Goal: Task Accomplishment & Management: Manage account settings

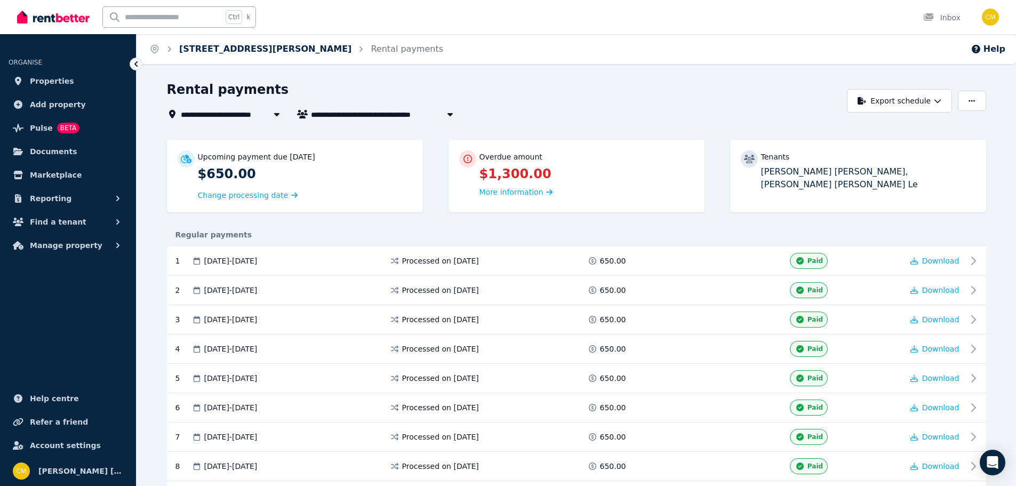
click at [252, 50] on link "10 Gunn Pl, St Helens Park" at bounding box center [265, 49] width 172 height 10
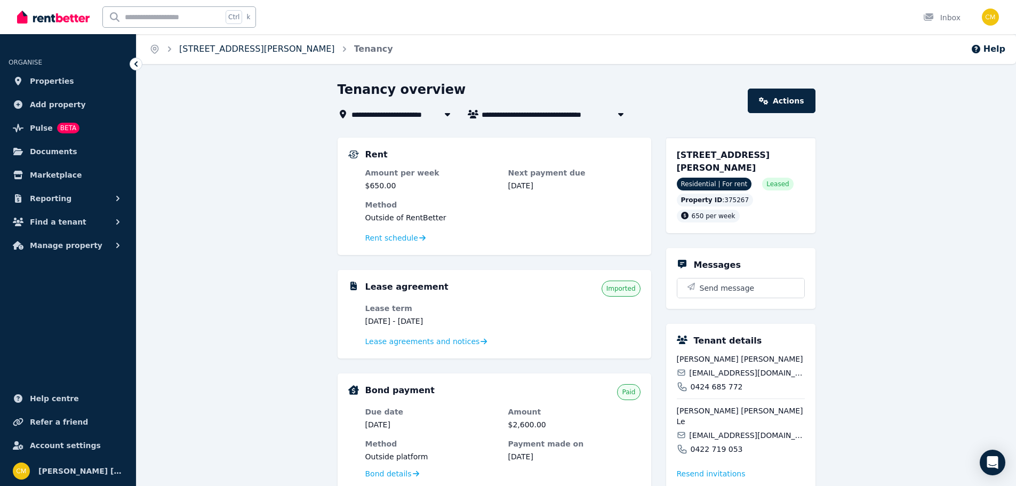
click at [231, 49] on link "10 Gunn Pl, St Helens Park" at bounding box center [257, 49] width 156 height 10
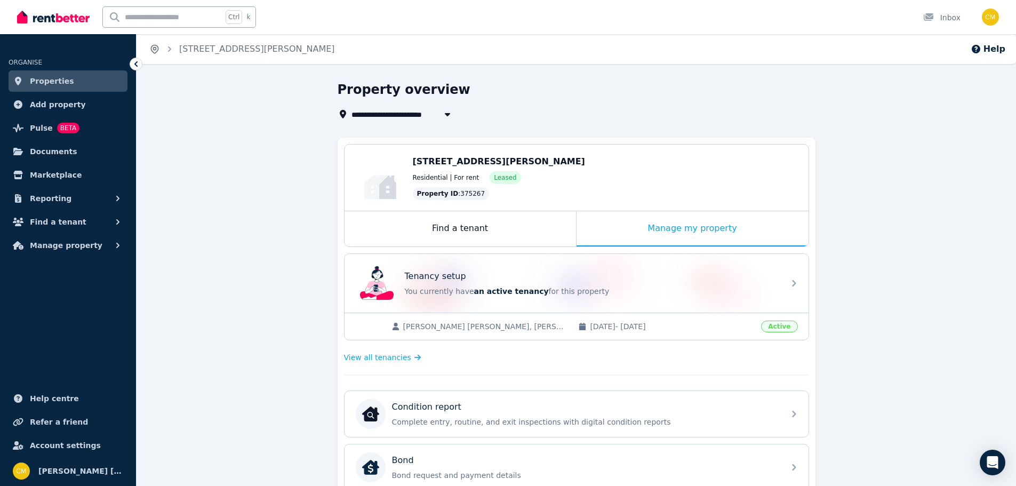
click at [156, 49] on icon "Breadcrumb" at bounding box center [155, 48] width 3 height 3
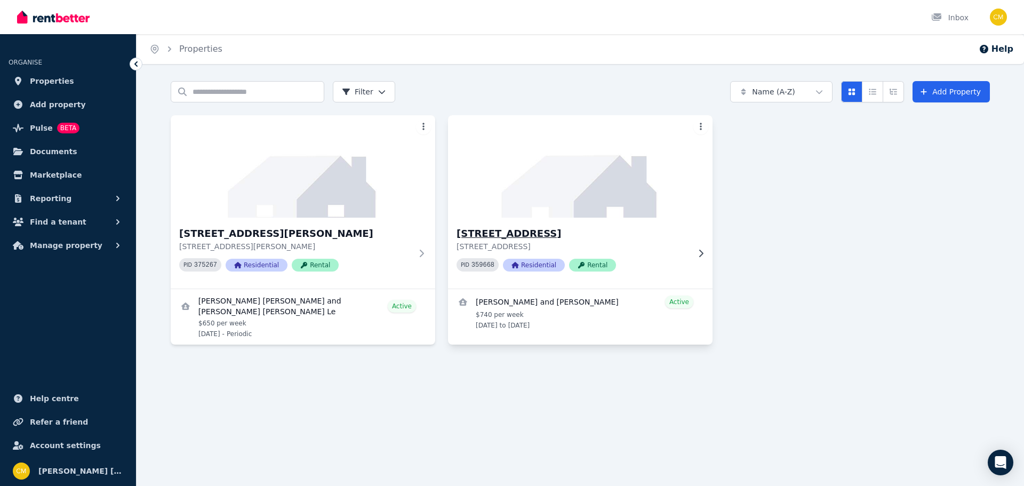
click at [519, 232] on h3 "20 Contour Rd, Austral" at bounding box center [573, 233] width 233 height 15
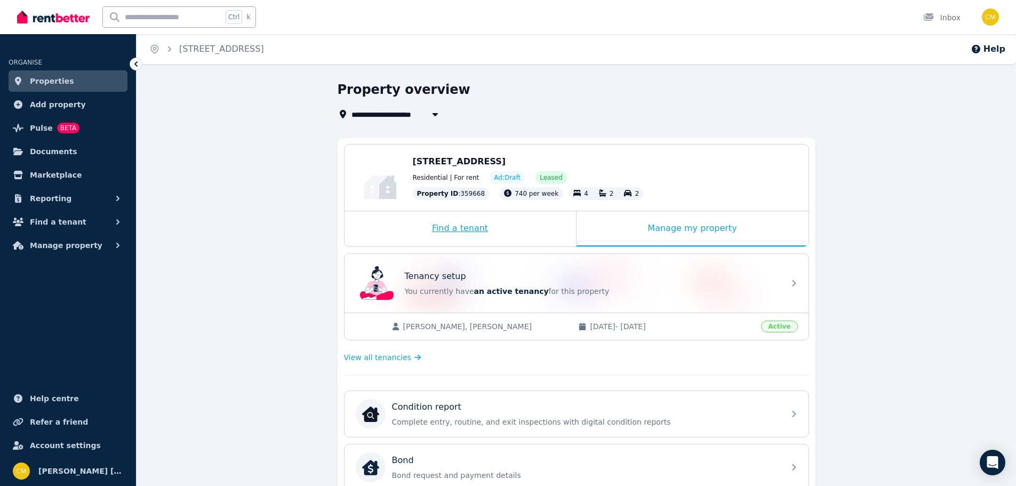
click at [474, 233] on div "Find a tenant" at bounding box center [461, 228] width 232 height 35
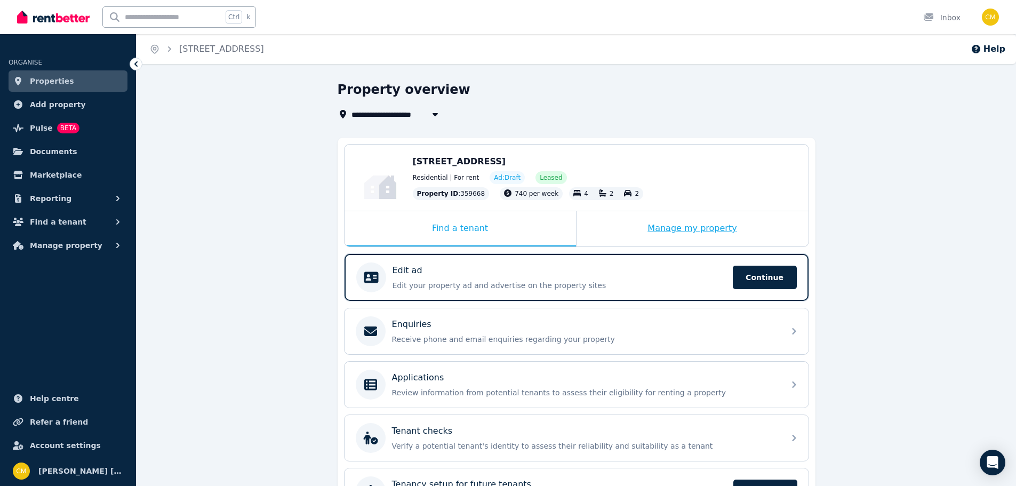
click at [717, 233] on div "Manage my property" at bounding box center [693, 228] width 232 height 35
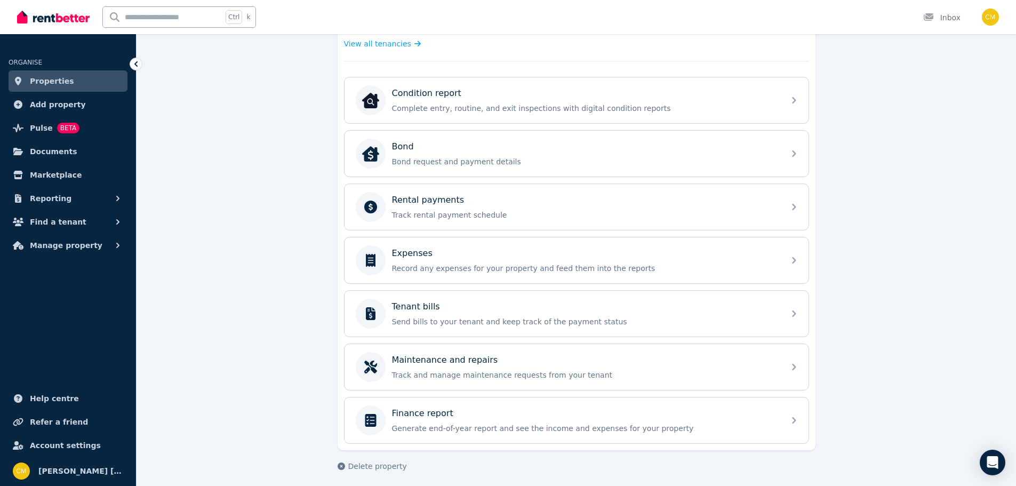
scroll to position [319, 0]
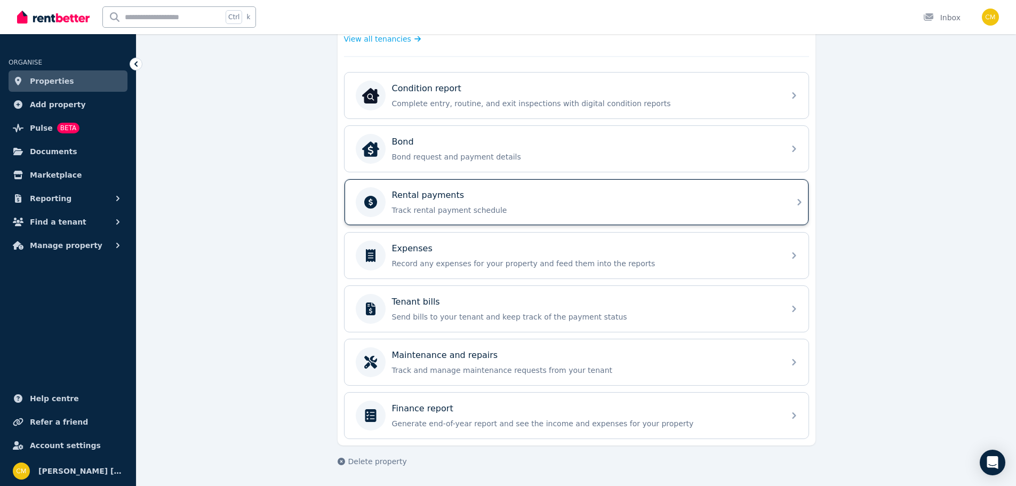
click at [485, 210] on p "Track rental payment schedule" at bounding box center [585, 210] width 386 height 11
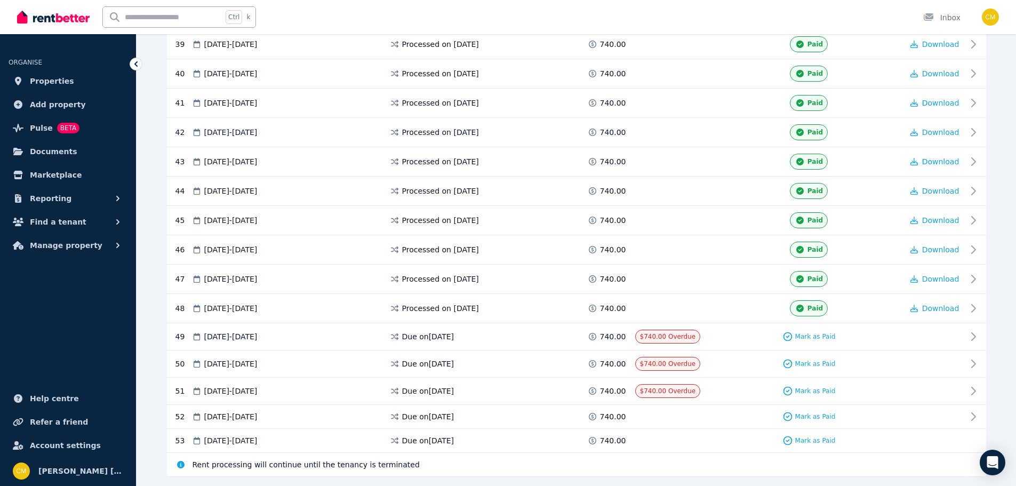
scroll to position [1394, 0]
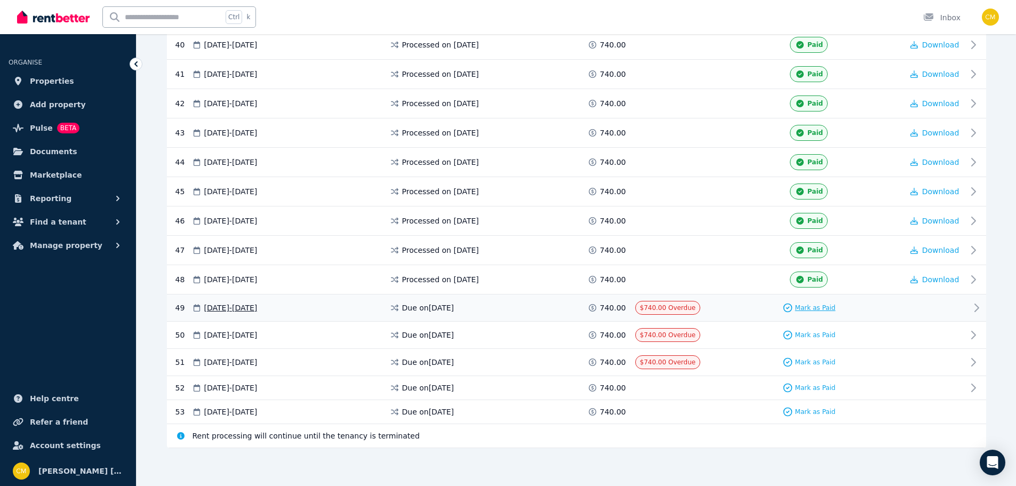
click at [814, 307] on span "Mark as Paid" at bounding box center [816, 308] width 41 height 9
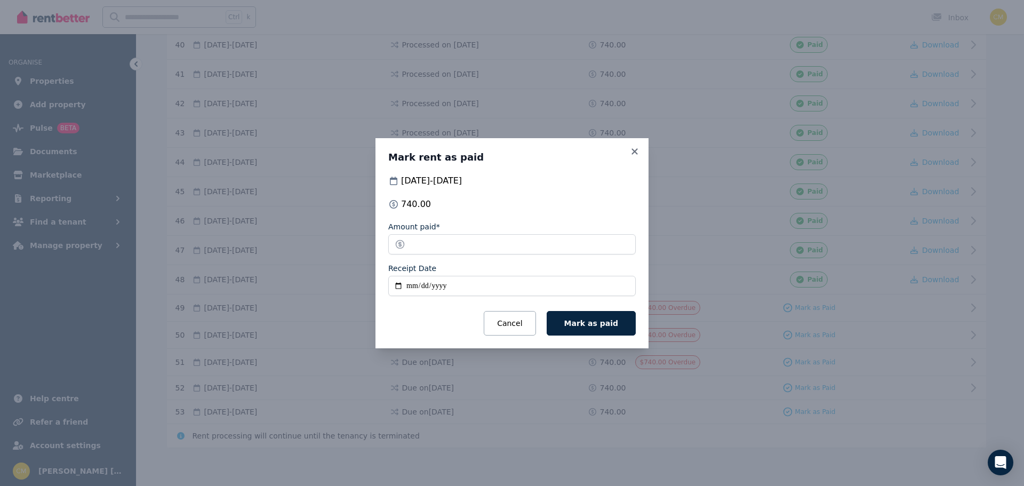
click at [410, 287] on input "Receipt Date" at bounding box center [512, 286] width 248 height 20
type input "**********"
click at [596, 325] on span "Mark as paid" at bounding box center [592, 323] width 54 height 9
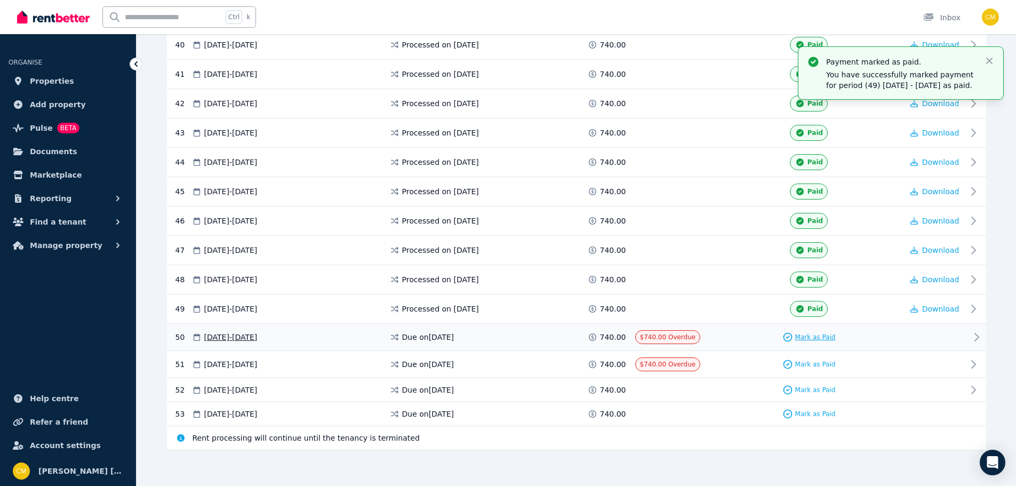
click at [803, 341] on div "Mark as Paid" at bounding box center [809, 337] width 53 height 11
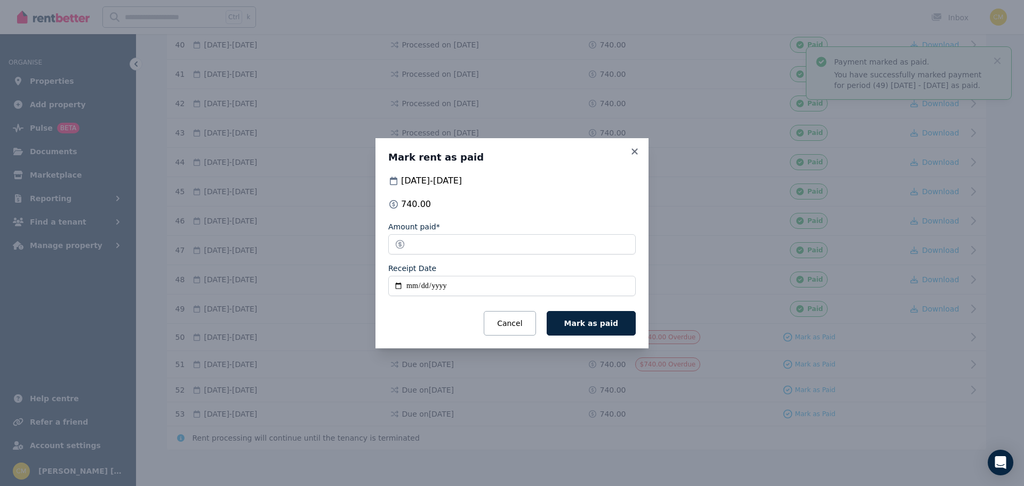
click at [408, 287] on input "Receipt Date" at bounding box center [512, 286] width 248 height 20
type input "**********"
click at [621, 325] on button "Mark as paid" at bounding box center [591, 323] width 89 height 25
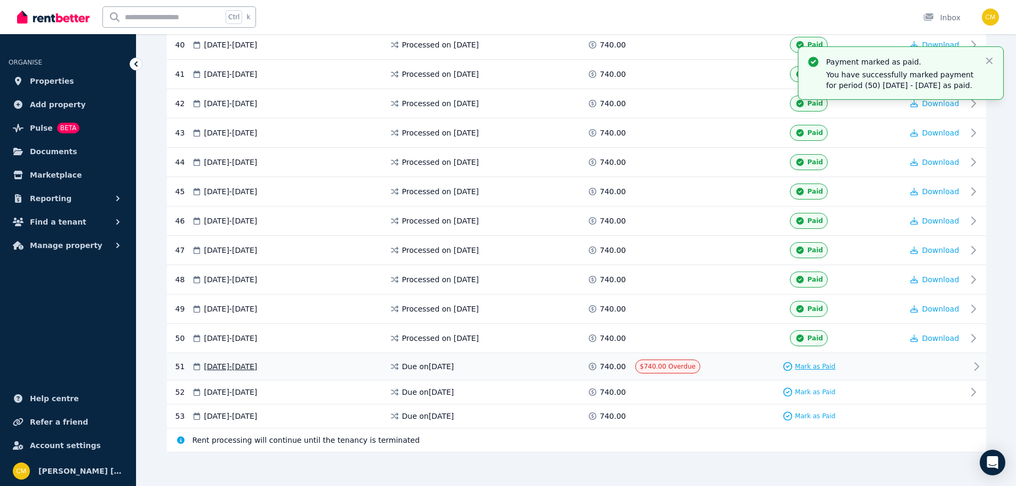
click at [798, 368] on span "Mark as Paid" at bounding box center [816, 366] width 41 height 9
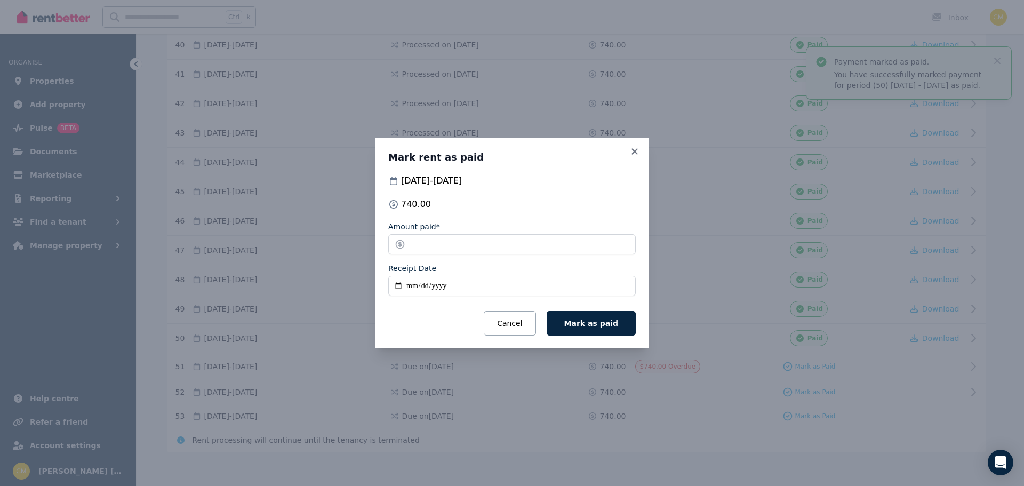
click at [405, 282] on input "Receipt Date" at bounding box center [512, 286] width 248 height 20
type input "**********"
click at [606, 324] on span "Mark as paid" at bounding box center [592, 323] width 54 height 9
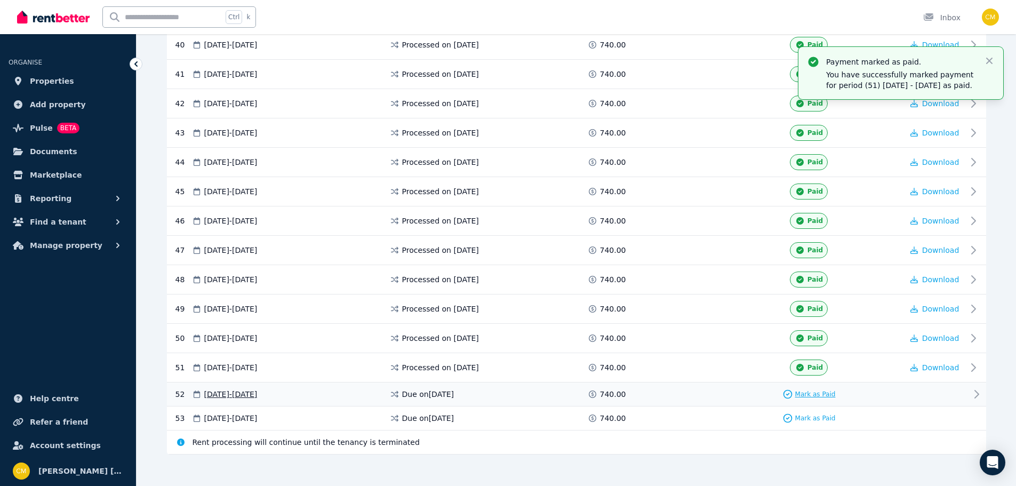
click at [813, 391] on span "Mark as Paid" at bounding box center [816, 394] width 41 height 9
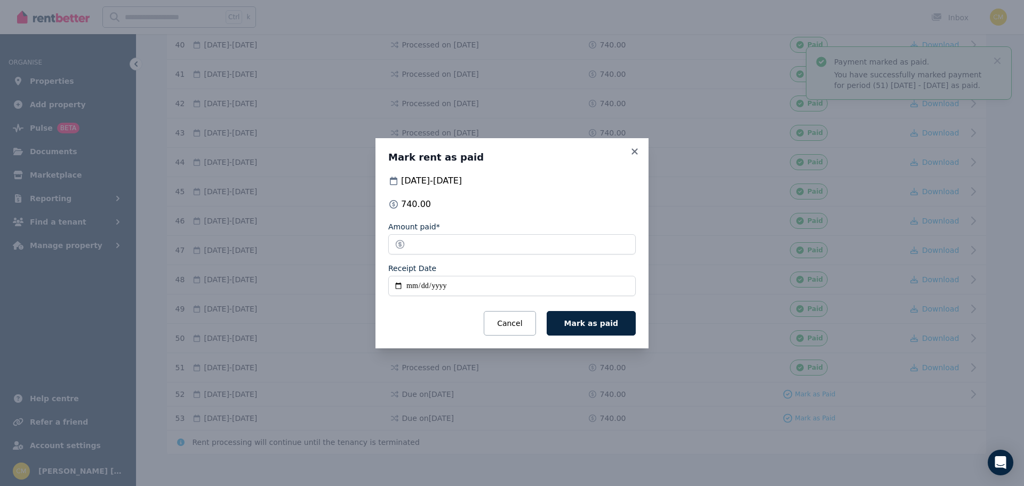
click at [406, 280] on input "Receipt Date" at bounding box center [512, 286] width 248 height 20
type input "**********"
click at [607, 329] on button "Mark as paid" at bounding box center [591, 323] width 89 height 25
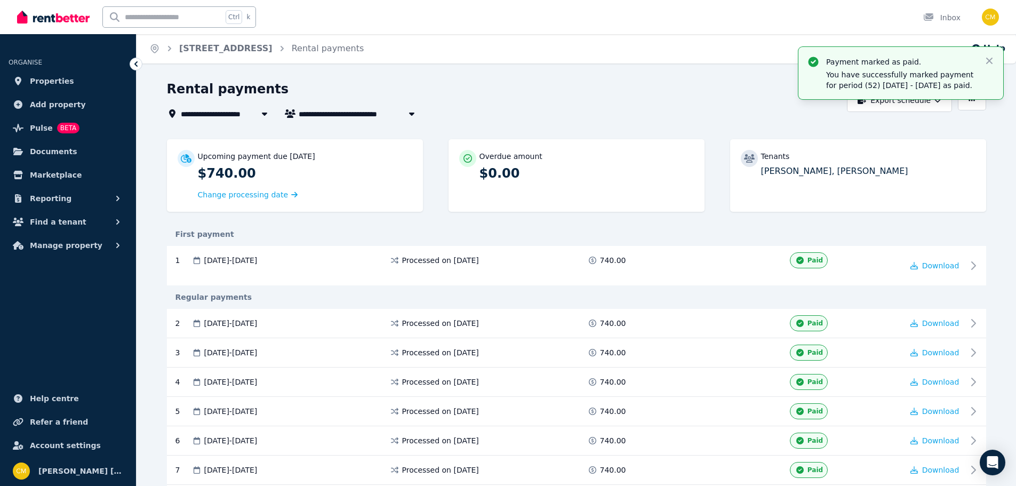
scroll to position [0, 0]
click at [209, 47] on link "20 Contour Rd, Austral" at bounding box center [225, 49] width 93 height 10
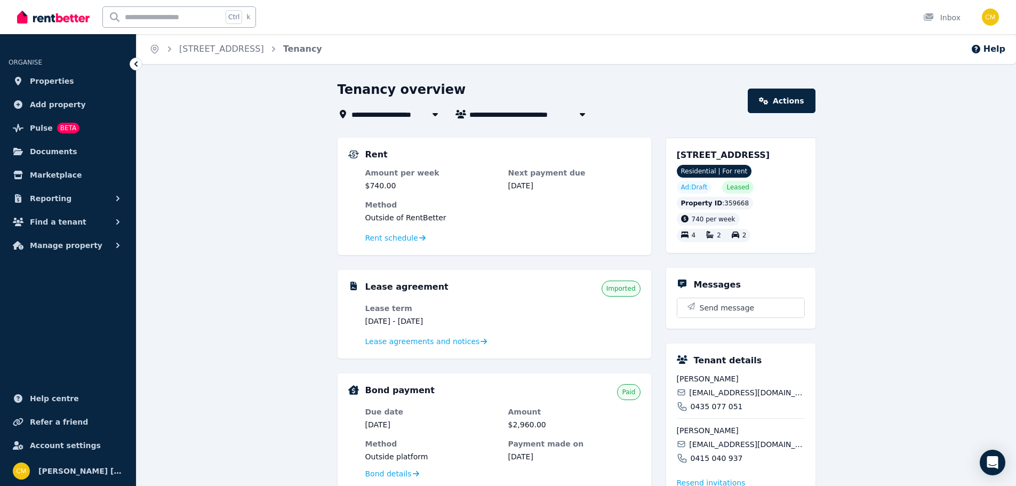
click at [427, 114] on div at bounding box center [435, 114] width 19 height 13
click at [435, 112] on icon at bounding box center [435, 114] width 11 height 9
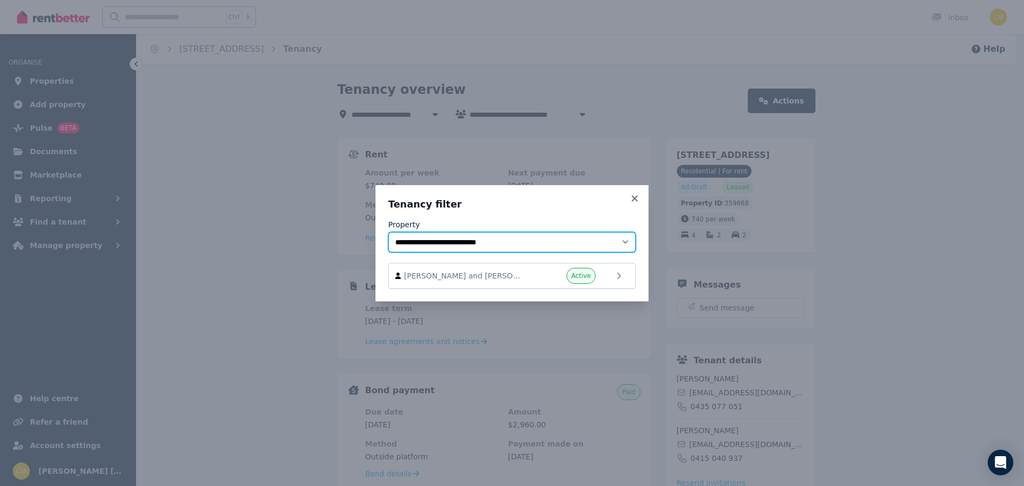
click at [557, 236] on select "**********" at bounding box center [512, 242] width 248 height 20
select select "**********"
click at [388, 232] on select "**********" at bounding box center [512, 242] width 248 height 20
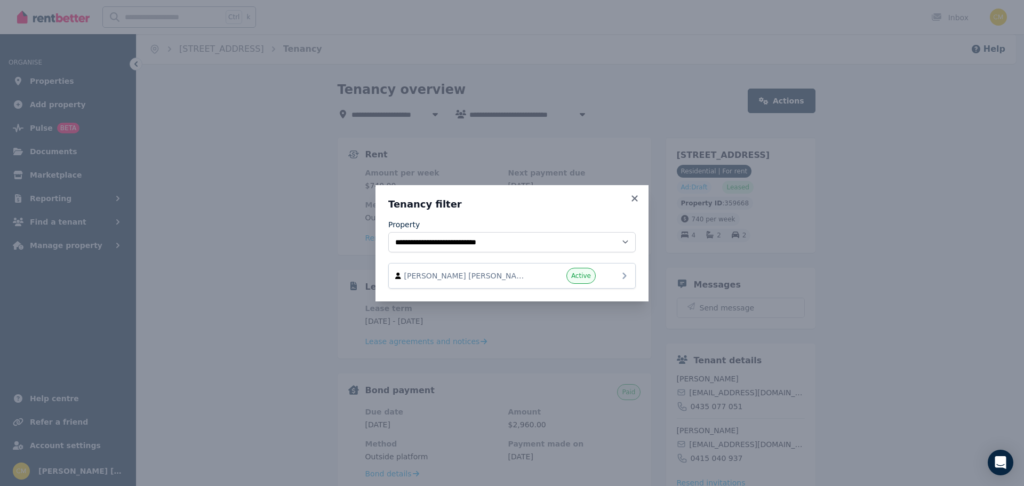
click at [534, 279] on div "Active" at bounding box center [564, 276] width 64 height 16
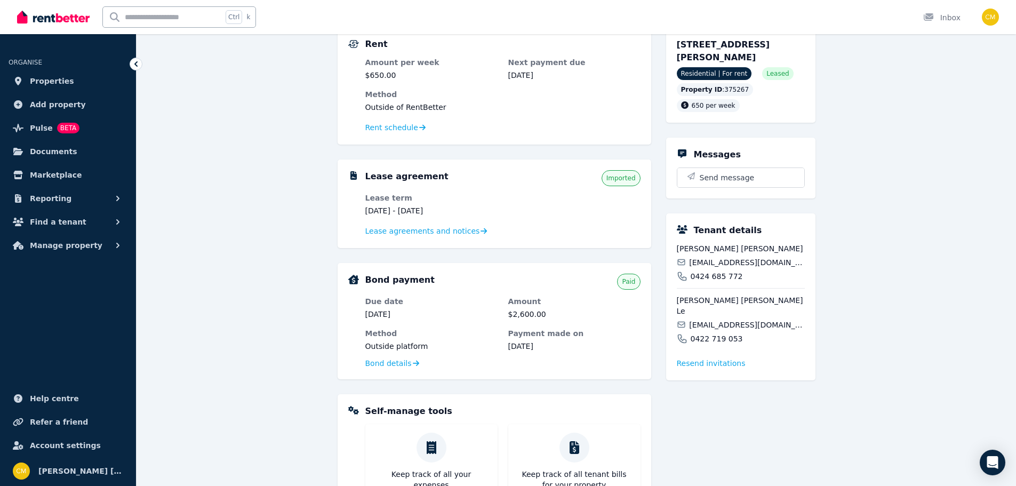
scroll to position [70, 0]
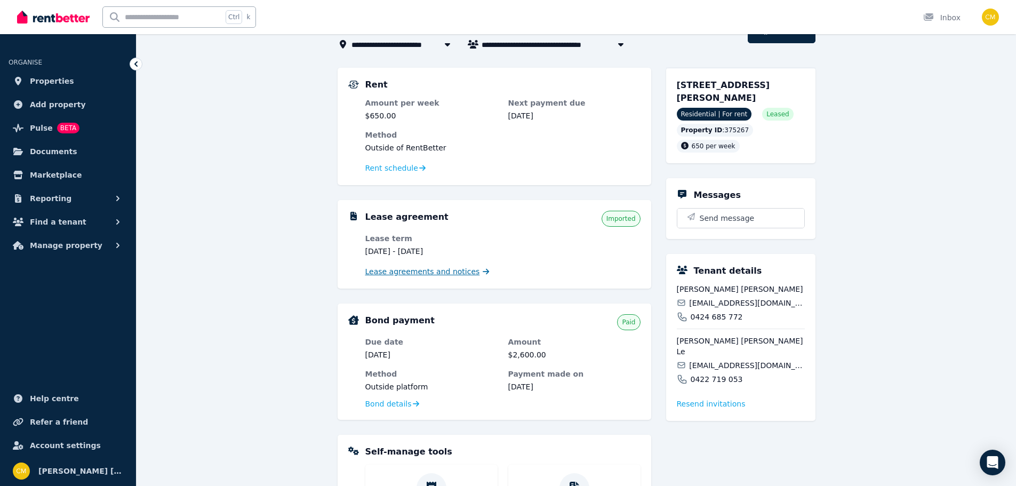
click at [420, 274] on span "Lease agreements and notices" at bounding box center [422, 271] width 115 height 11
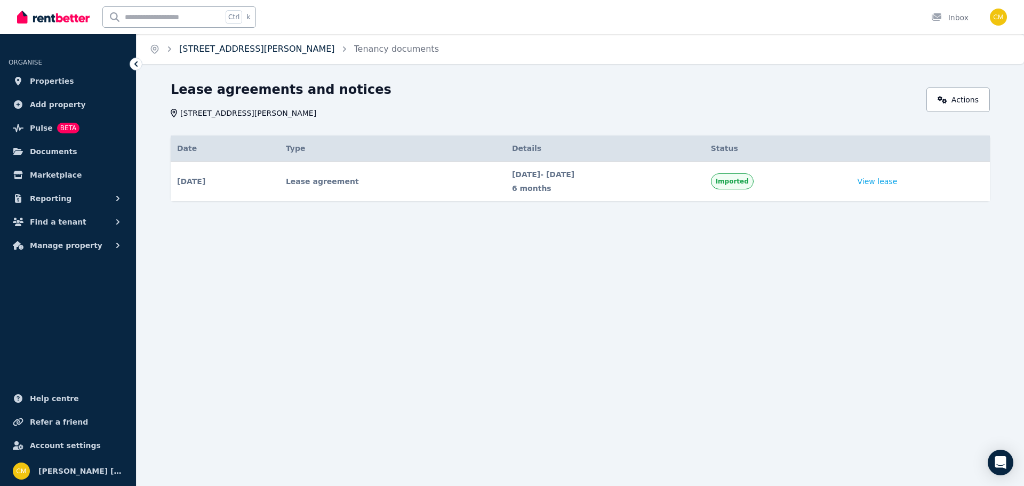
click at [205, 47] on link "10 Gunn Pl, St Helens Park" at bounding box center [257, 49] width 156 height 10
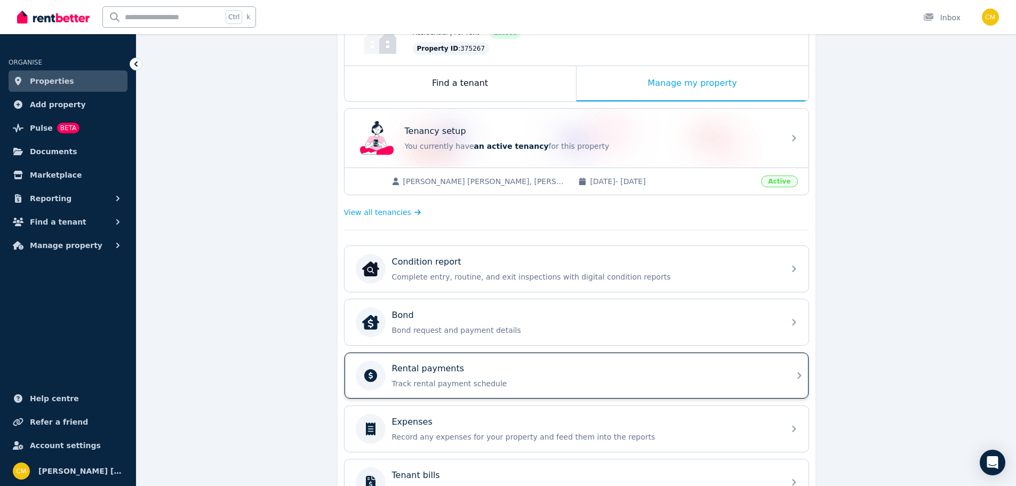
scroll to position [160, 0]
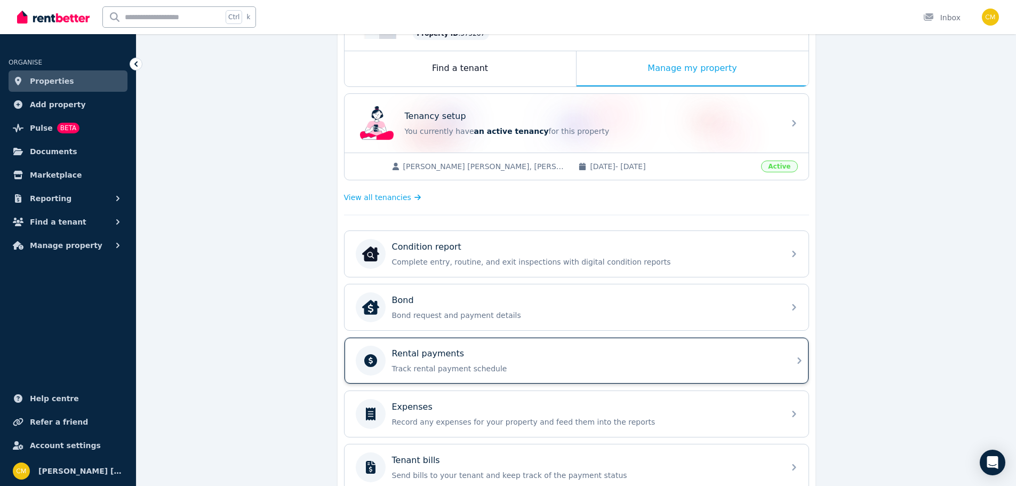
click at [487, 360] on div "Rental payments Track rental payment schedule" at bounding box center [585, 360] width 386 height 27
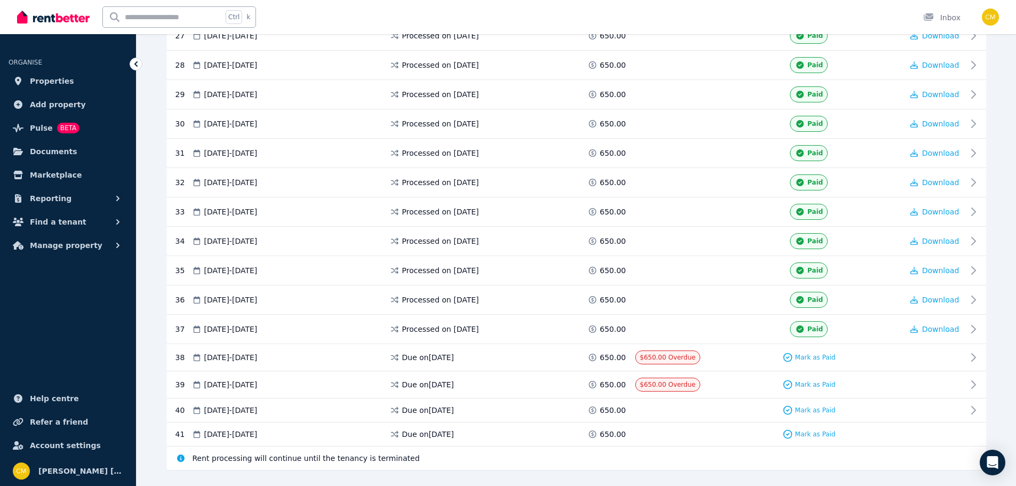
scroll to position [1011, 0]
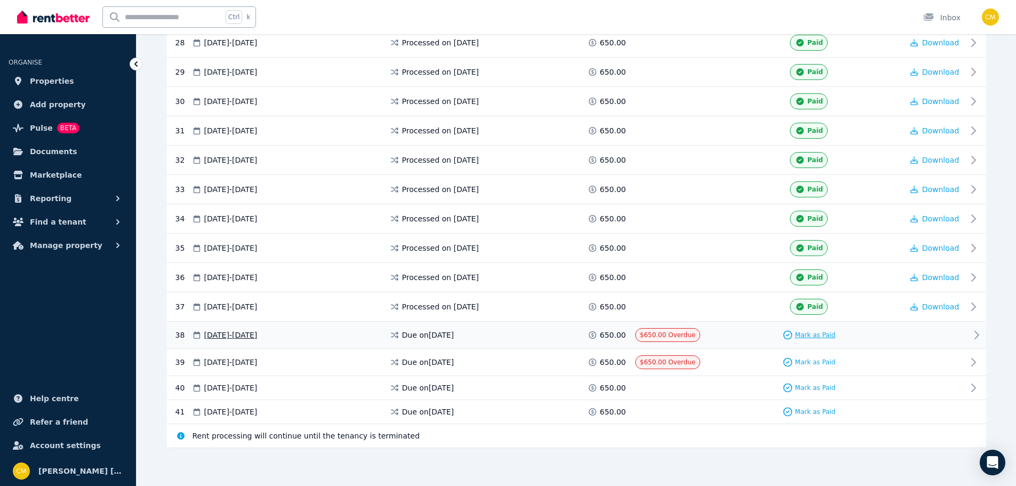
click at [807, 335] on span "Mark as Paid" at bounding box center [816, 335] width 41 height 9
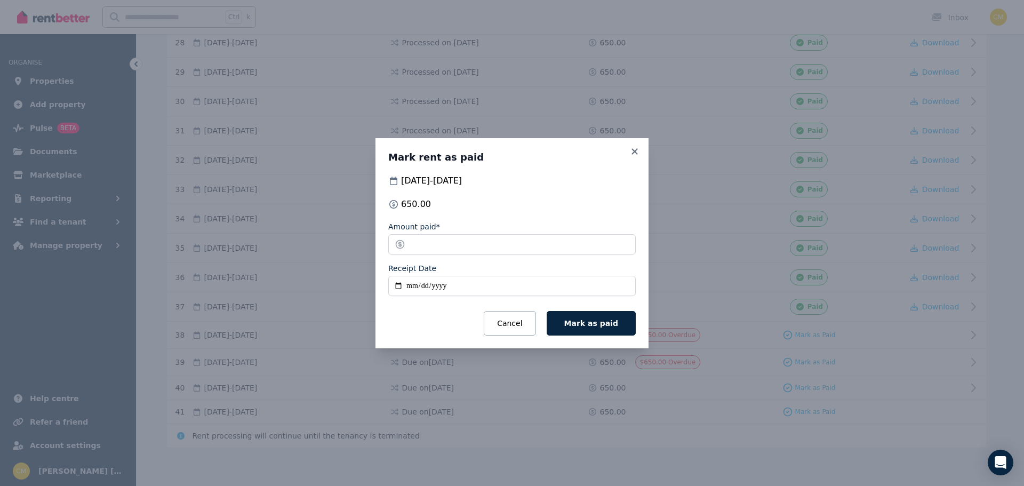
click at [404, 289] on input "Receipt Date" at bounding box center [512, 286] width 248 height 20
type input "**********"
click at [603, 316] on button "Mark as paid" at bounding box center [591, 323] width 89 height 25
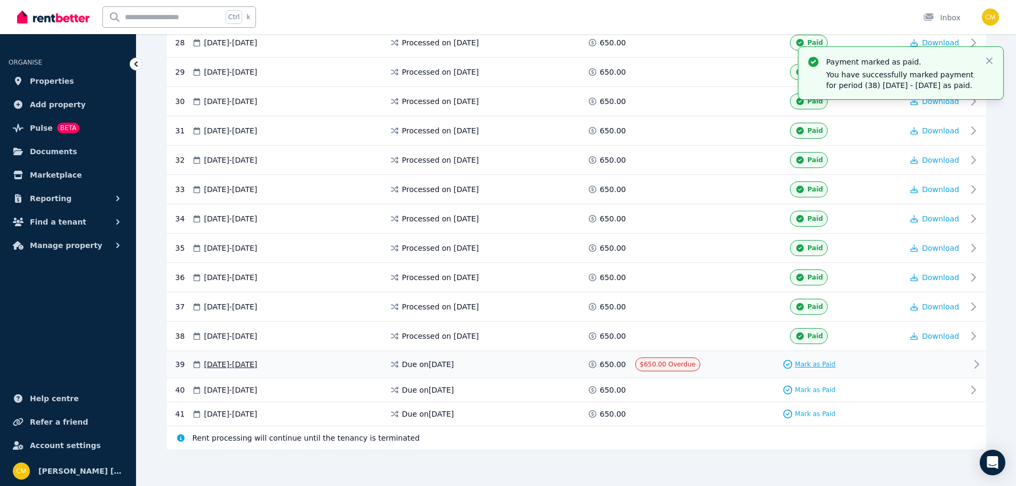
click at [808, 360] on span "Mark as Paid" at bounding box center [816, 364] width 41 height 9
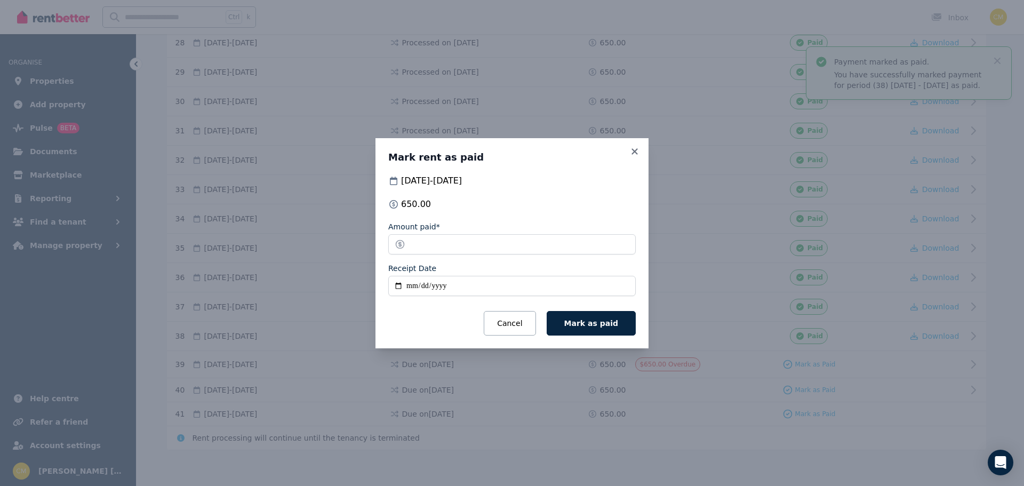
click at [410, 286] on input "Receipt Date" at bounding box center [512, 286] width 248 height 20
type input "**********"
click at [597, 325] on span "Mark as paid" at bounding box center [592, 323] width 54 height 9
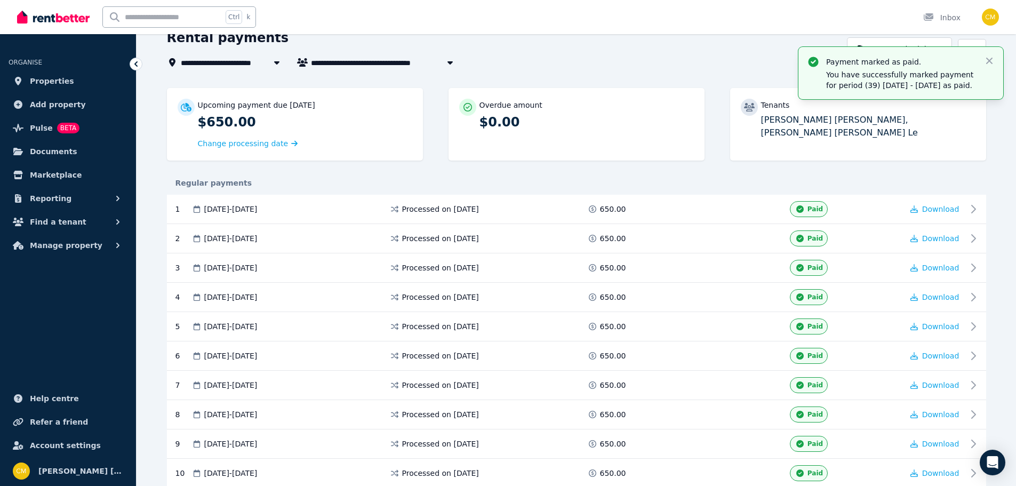
scroll to position [0, 0]
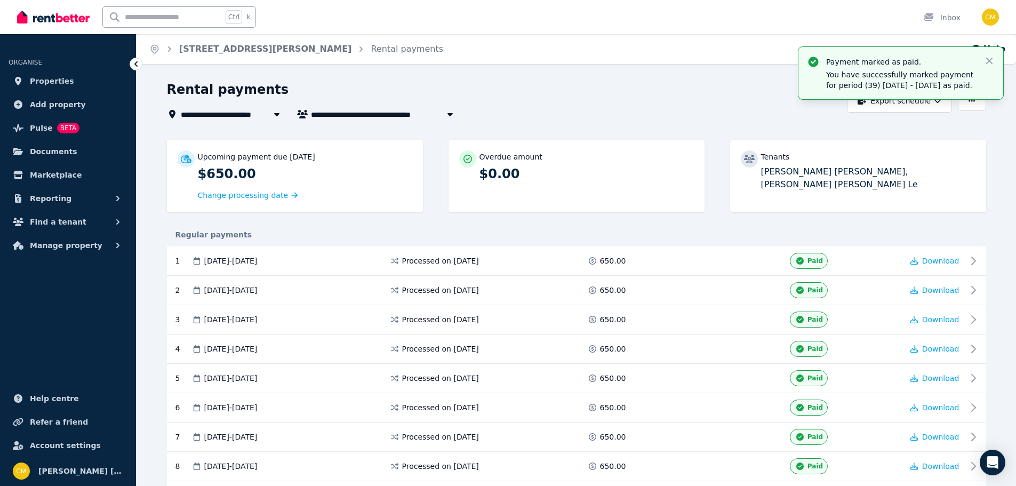
click at [164, 49] on icon "Breadcrumb" at bounding box center [169, 49] width 11 height 11
click at [173, 46] on icon "Breadcrumb" at bounding box center [169, 49] width 11 height 11
click at [195, 49] on link "10 Gunn Pl, St Helens Park" at bounding box center [265, 49] width 172 height 10
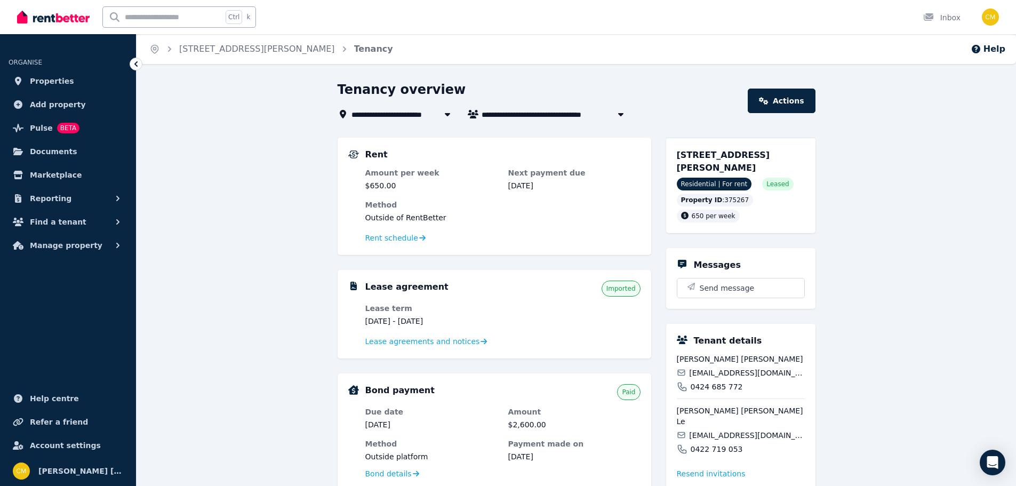
click at [414, 114] on span "10 Gunn Pl, St Helens Park" at bounding box center [429, 114] width 155 height 13
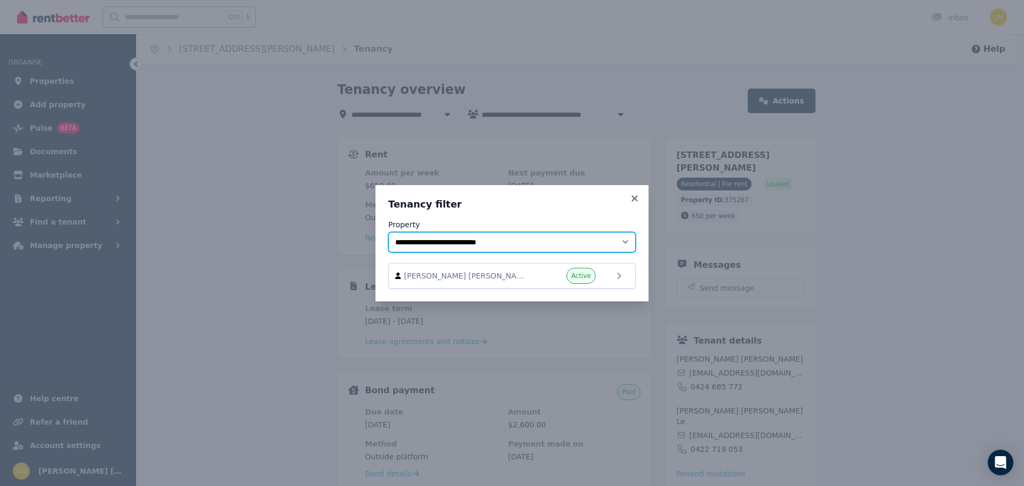
click at [478, 237] on select "**********" at bounding box center [512, 242] width 248 height 20
select select "**********"
click at [388, 232] on select "**********" at bounding box center [512, 242] width 248 height 20
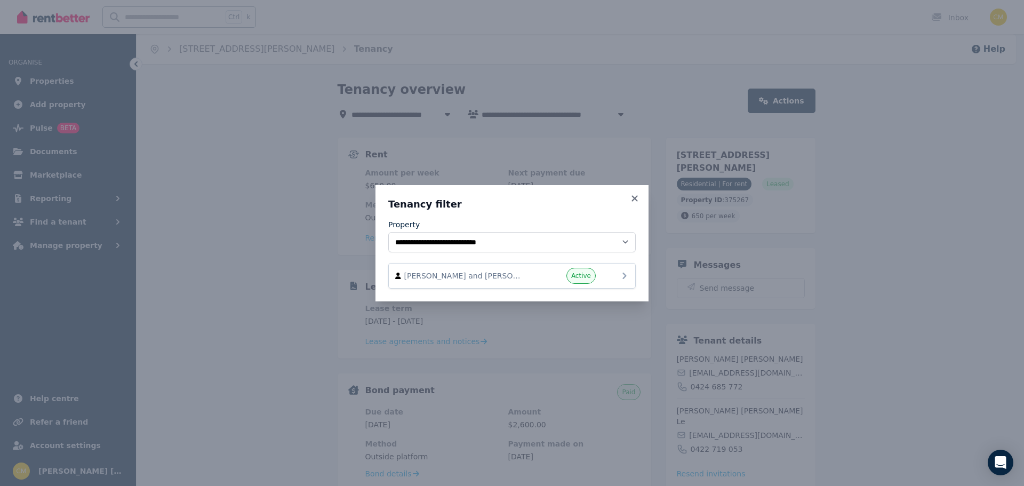
click at [561, 280] on div "Active" at bounding box center [564, 276] width 64 height 16
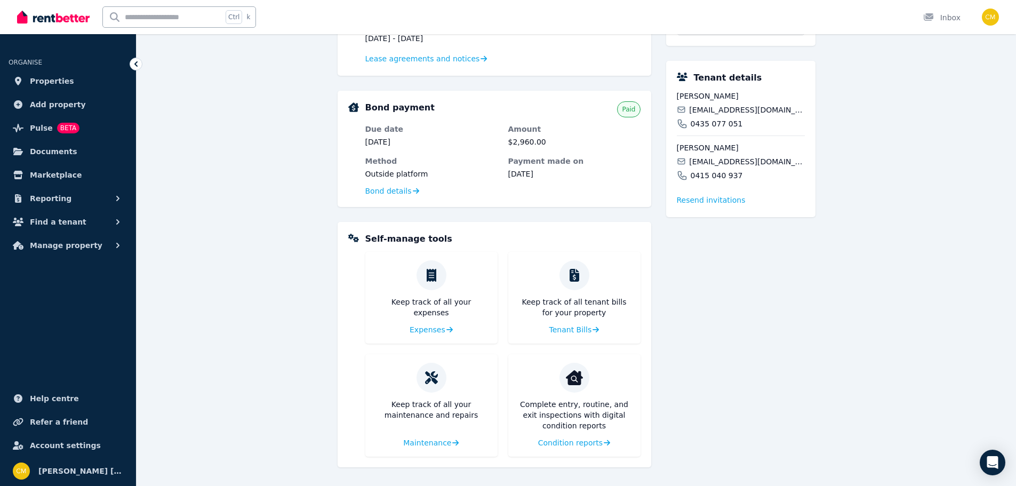
scroll to position [283, 0]
click at [432, 328] on span "Expenses" at bounding box center [427, 329] width 36 height 11
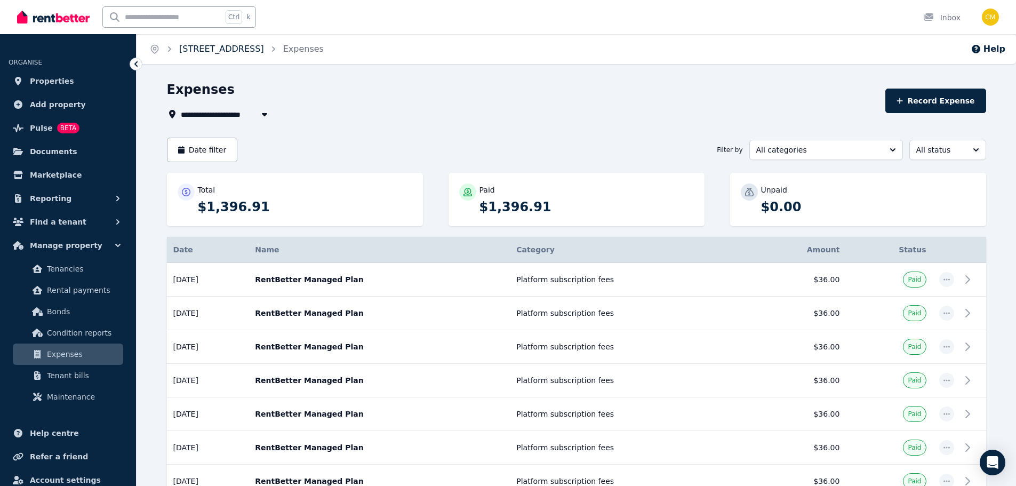
click at [209, 52] on link "20 Contour Rd, Austral" at bounding box center [221, 49] width 85 height 10
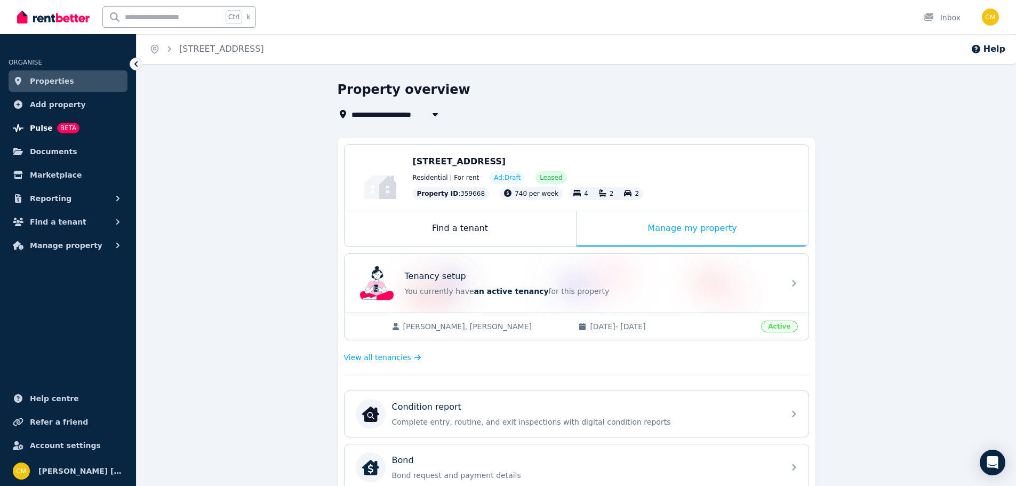
click at [57, 125] on span "BETA" at bounding box center [68, 128] width 22 height 11
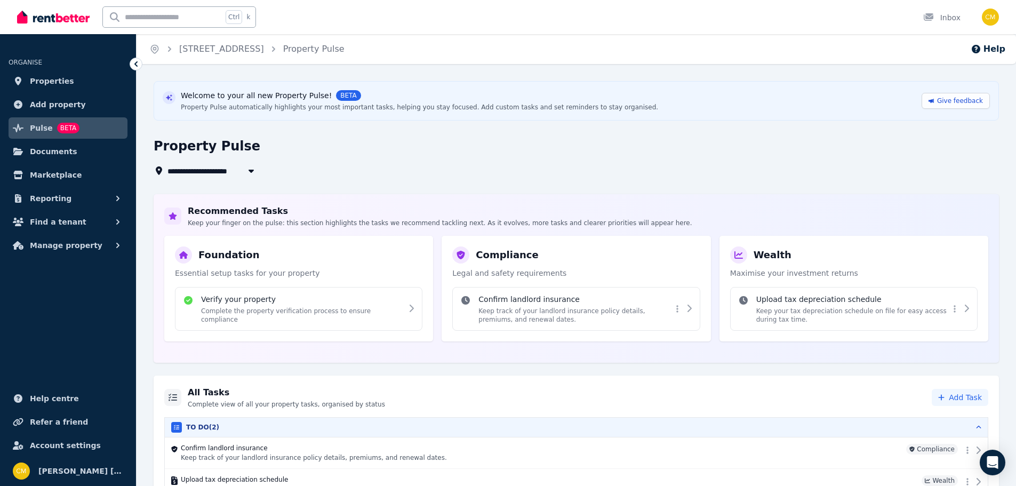
click at [47, 26] on div at bounding box center [53, 17] width 73 height 34
click at [51, 18] on img at bounding box center [53, 17] width 73 height 16
